Goal: Information Seeking & Learning: Learn about a topic

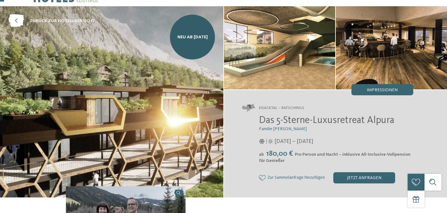
scroll to position [22, 0]
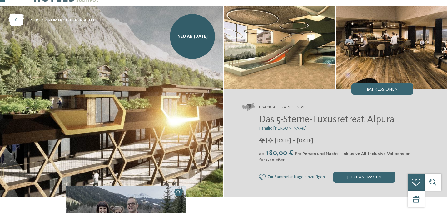
click at [163, 94] on img at bounding box center [111, 102] width 223 height 192
click at [282, 43] on img at bounding box center [279, 47] width 111 height 83
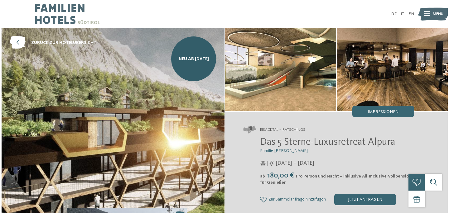
scroll to position [0, 0]
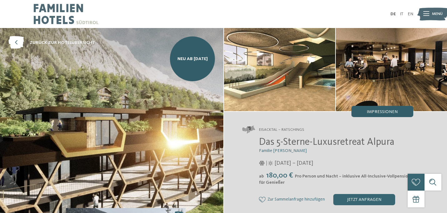
click at [386, 113] on span "Impressionen" at bounding box center [381, 112] width 31 height 4
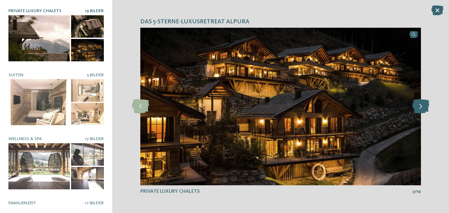
click at [424, 107] on icon at bounding box center [421, 107] width 17 height 14
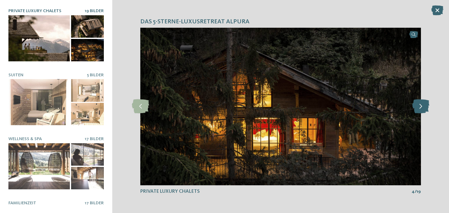
click at [424, 107] on icon at bounding box center [421, 107] width 17 height 14
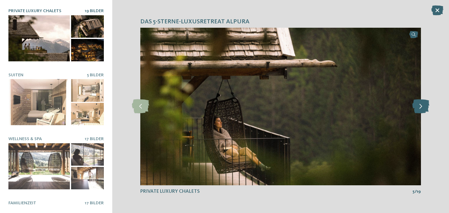
click at [424, 107] on icon at bounding box center [421, 107] width 17 height 14
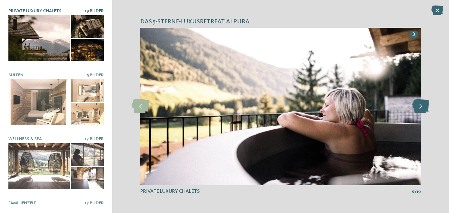
click at [424, 107] on icon at bounding box center [421, 107] width 17 height 14
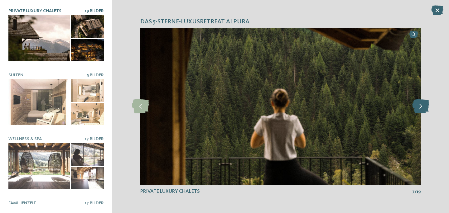
click at [424, 107] on icon at bounding box center [421, 107] width 17 height 14
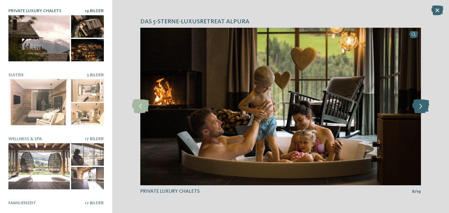
click at [424, 107] on icon at bounding box center [421, 107] width 17 height 14
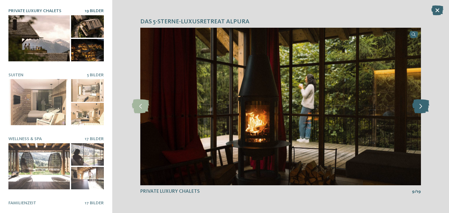
click at [424, 107] on icon at bounding box center [421, 107] width 17 height 14
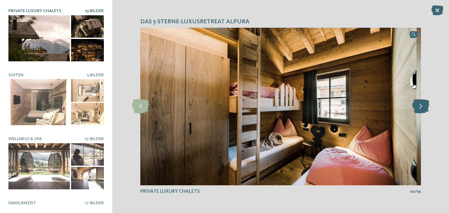
click at [424, 107] on icon at bounding box center [421, 107] width 17 height 14
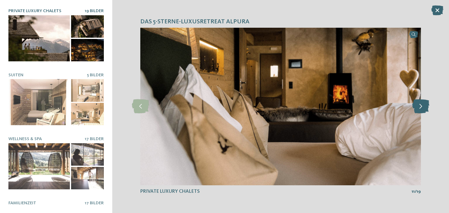
click at [424, 107] on icon at bounding box center [421, 107] width 17 height 14
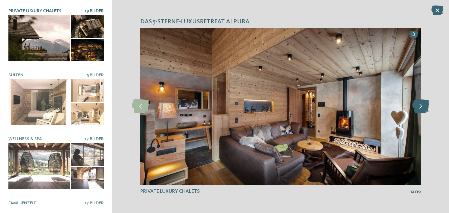
click at [424, 107] on icon at bounding box center [421, 107] width 17 height 14
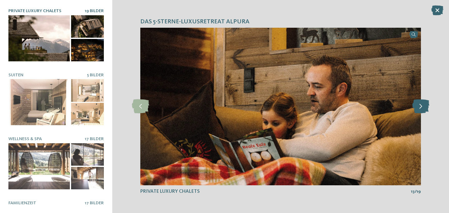
click at [424, 107] on icon at bounding box center [421, 107] width 17 height 14
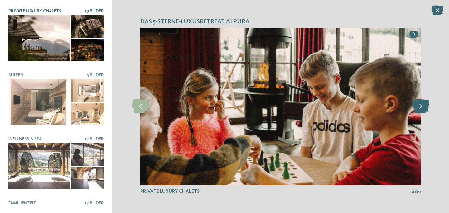
click at [424, 107] on icon at bounding box center [421, 107] width 17 height 14
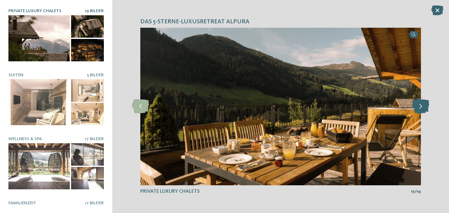
click at [424, 107] on icon at bounding box center [421, 107] width 17 height 14
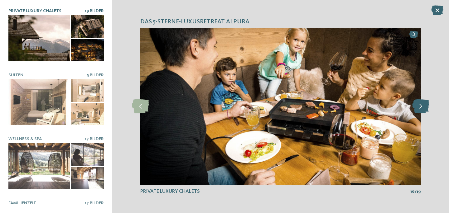
click at [424, 107] on icon at bounding box center [421, 107] width 17 height 14
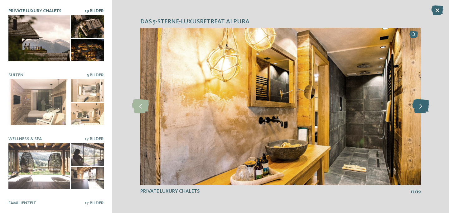
click at [424, 107] on icon at bounding box center [421, 107] width 17 height 14
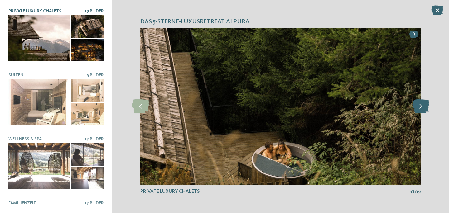
click at [424, 107] on icon at bounding box center [421, 107] width 17 height 14
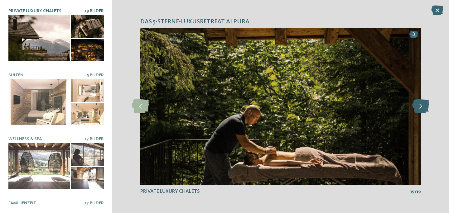
click at [424, 107] on icon at bounding box center [421, 107] width 17 height 14
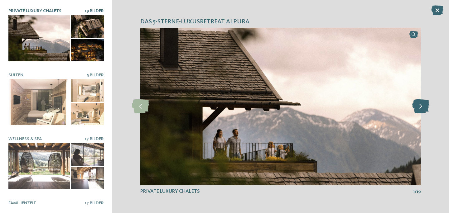
click at [424, 107] on icon at bounding box center [421, 107] width 17 height 14
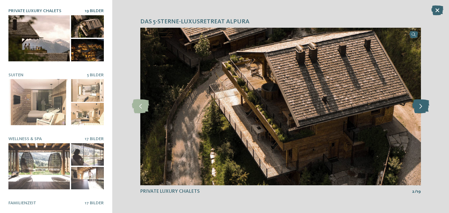
click at [424, 107] on icon at bounding box center [421, 107] width 17 height 14
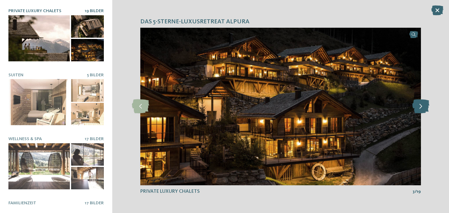
click at [418, 109] on icon at bounding box center [421, 107] width 17 height 14
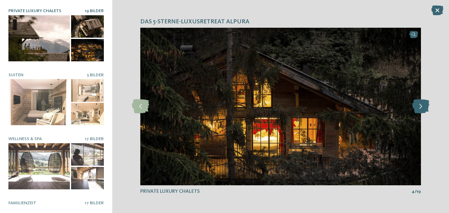
click at [418, 109] on icon at bounding box center [421, 107] width 17 height 14
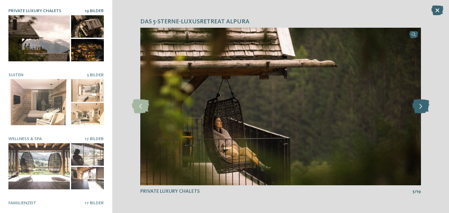
click at [418, 109] on icon at bounding box center [421, 107] width 17 height 14
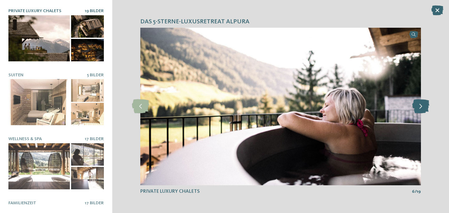
click at [418, 109] on icon at bounding box center [421, 107] width 17 height 14
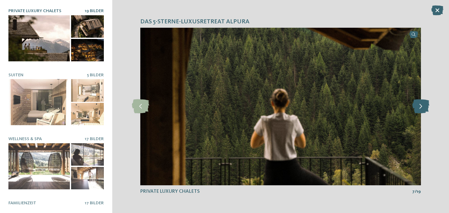
click at [418, 109] on icon at bounding box center [421, 107] width 17 height 14
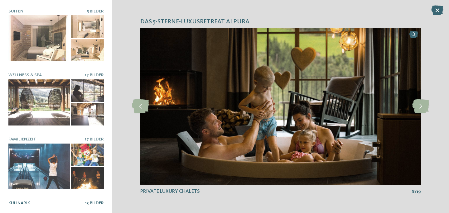
scroll to position [63, 0]
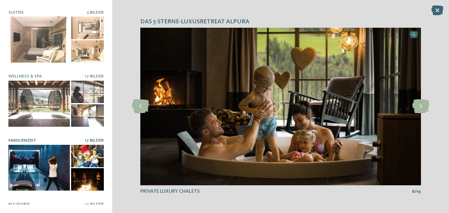
click at [54, 161] on div at bounding box center [38, 168] width 61 height 46
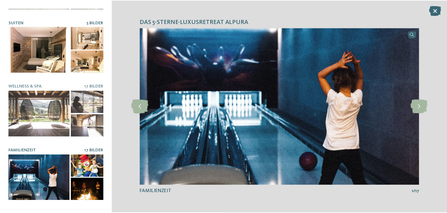
scroll to position [68, 0]
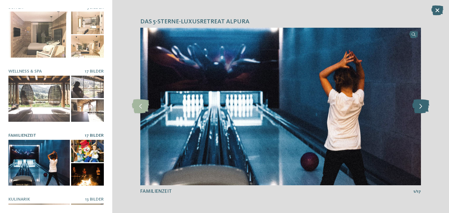
click at [422, 108] on icon at bounding box center [421, 107] width 17 height 14
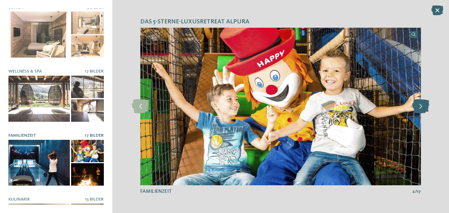
click at [422, 108] on icon at bounding box center [421, 107] width 17 height 14
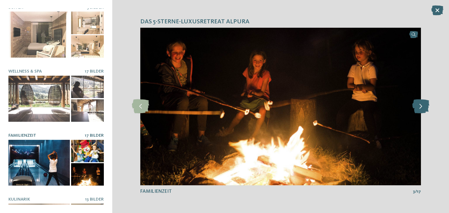
click at [422, 108] on icon at bounding box center [421, 107] width 17 height 14
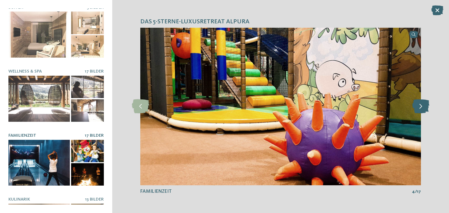
click at [422, 108] on icon at bounding box center [421, 107] width 17 height 14
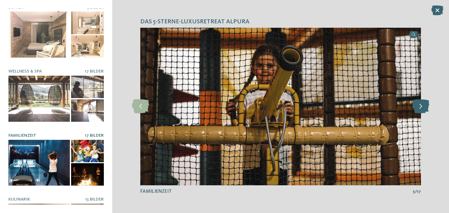
click at [422, 108] on icon at bounding box center [421, 107] width 17 height 14
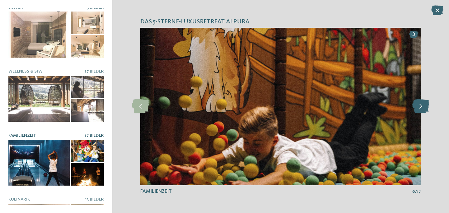
click at [422, 108] on icon at bounding box center [421, 107] width 17 height 14
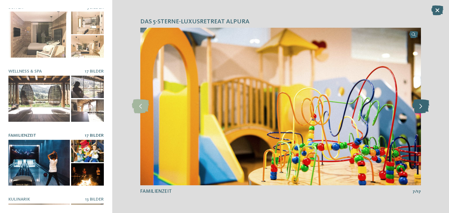
click at [422, 108] on icon at bounding box center [421, 107] width 17 height 14
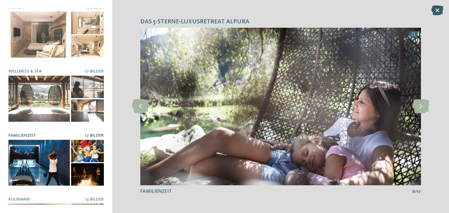
click at [433, 10] on icon at bounding box center [438, 10] width 12 height 10
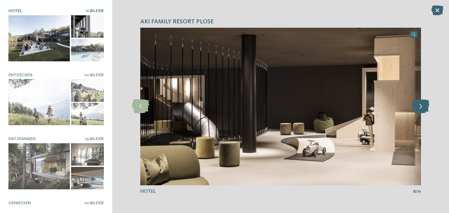
click at [416, 108] on icon at bounding box center [421, 107] width 17 height 14
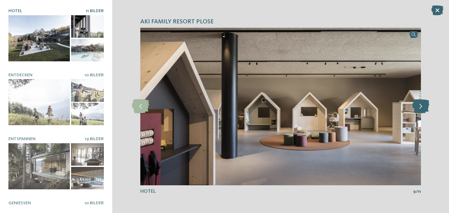
click at [422, 108] on icon at bounding box center [421, 107] width 17 height 14
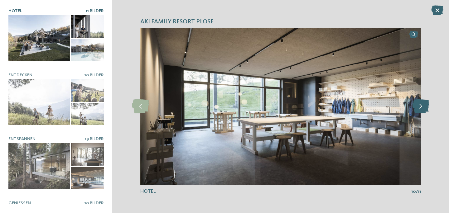
click at [422, 108] on icon at bounding box center [421, 107] width 17 height 14
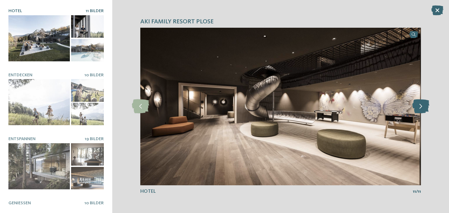
click at [422, 108] on icon at bounding box center [421, 107] width 17 height 14
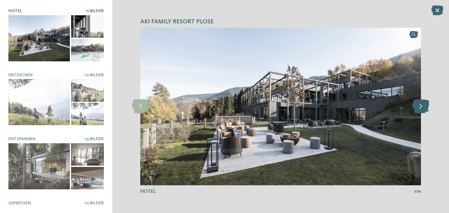
click at [422, 108] on icon at bounding box center [421, 107] width 17 height 14
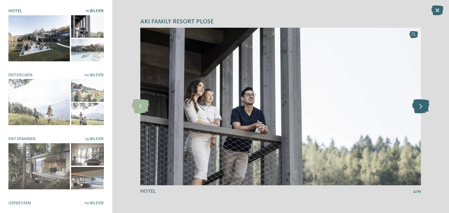
click at [422, 108] on icon at bounding box center [421, 107] width 17 height 14
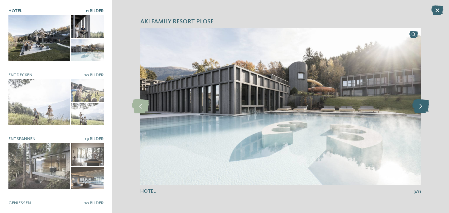
click at [422, 108] on icon at bounding box center [421, 107] width 17 height 14
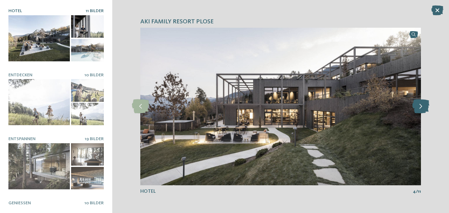
click at [422, 108] on icon at bounding box center [421, 107] width 17 height 14
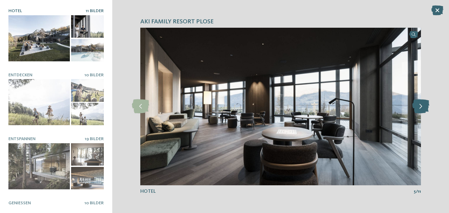
click at [426, 107] on icon at bounding box center [421, 107] width 17 height 14
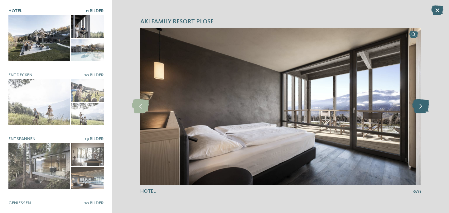
click at [426, 107] on icon at bounding box center [421, 107] width 17 height 14
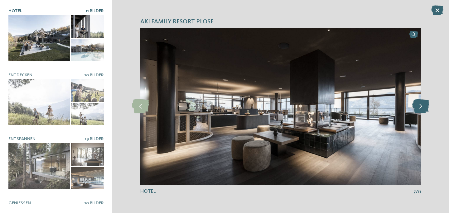
click at [426, 107] on icon at bounding box center [421, 107] width 17 height 14
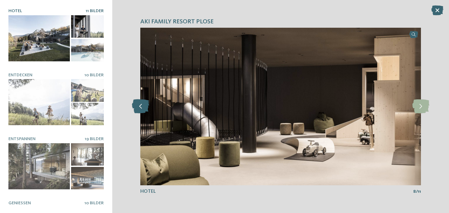
click at [142, 107] on icon at bounding box center [140, 107] width 17 height 14
